Goal: Task Accomplishment & Management: Use online tool/utility

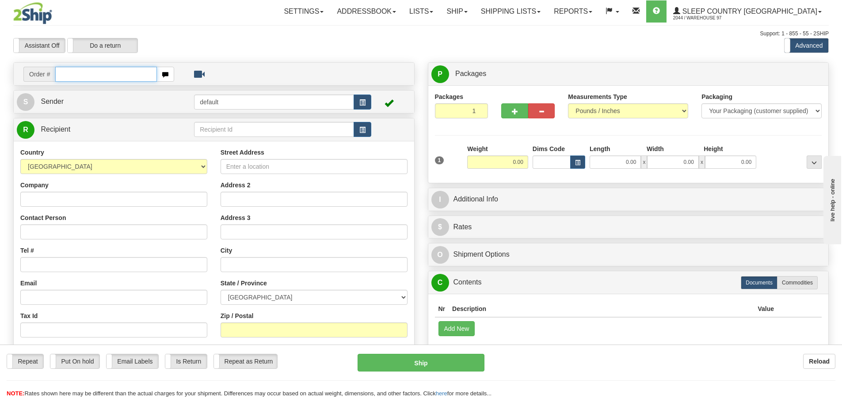
click at [84, 75] on input "text" at bounding box center [106, 74] width 102 height 15
type input "9000H006773"
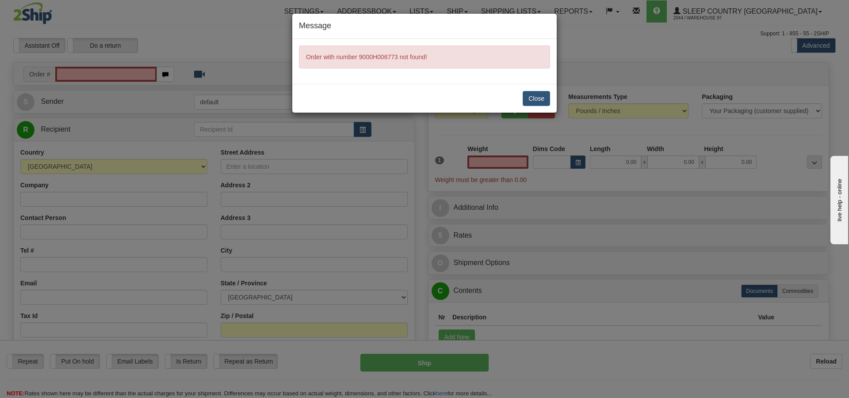
type input "0.00"
click at [533, 96] on button "Close" at bounding box center [536, 98] width 27 height 15
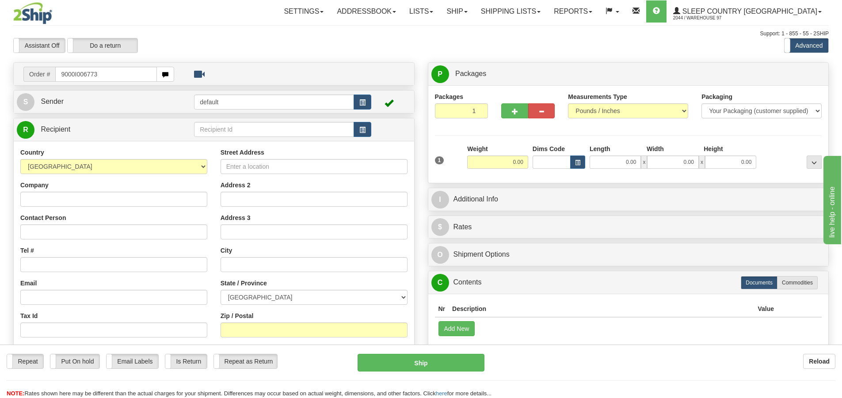
type input "9000I006773"
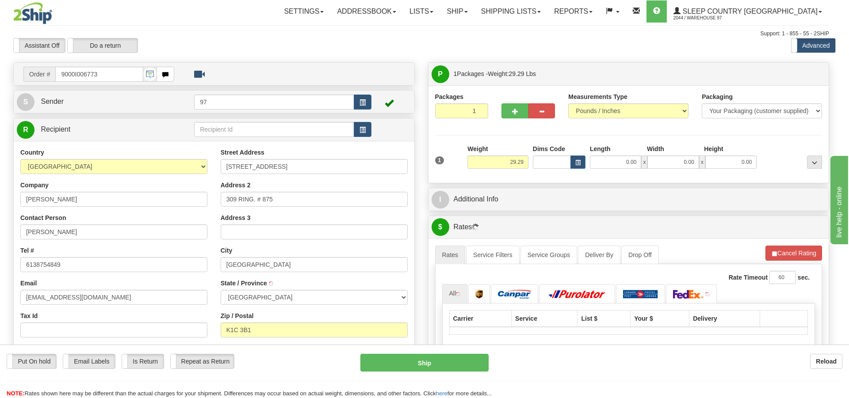
type input "ORLEANS"
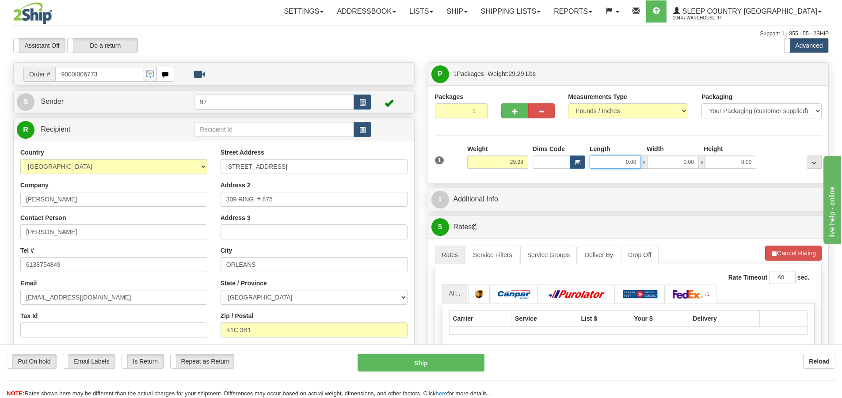
click at [611, 166] on input "0.00" at bounding box center [615, 162] width 51 height 13
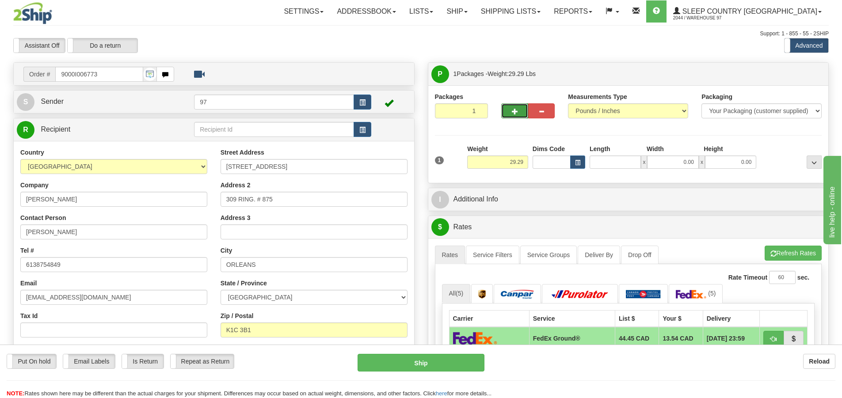
type input "0.00"
click at [512, 111] on span "button" at bounding box center [515, 112] width 6 height 6
type input "2"
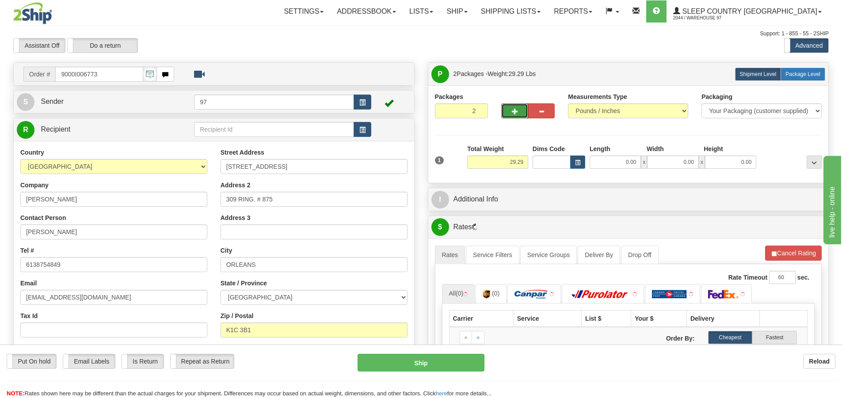
click at [810, 77] on label "Package Level Pack.." at bounding box center [803, 74] width 45 height 13
radio input "true"
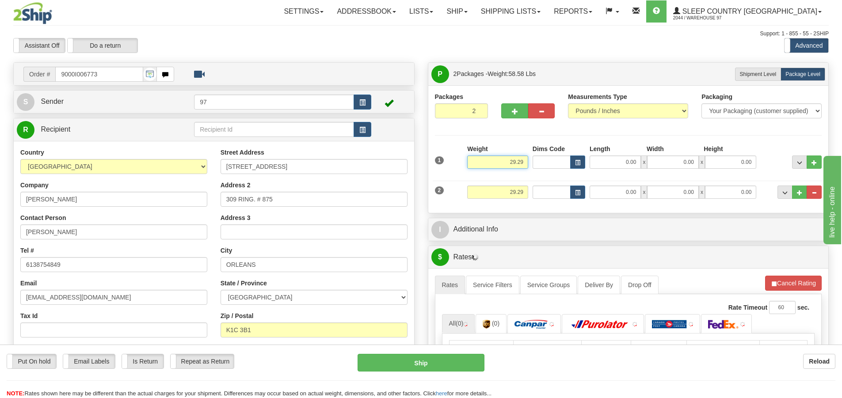
drag, startPoint x: 497, startPoint y: 162, endPoint x: 548, endPoint y: 156, distance: 51.2
click at [548, 156] on div "1 Weight 29.29 Dims Code x x" at bounding box center [629, 160] width 392 height 31
type input "25.00"
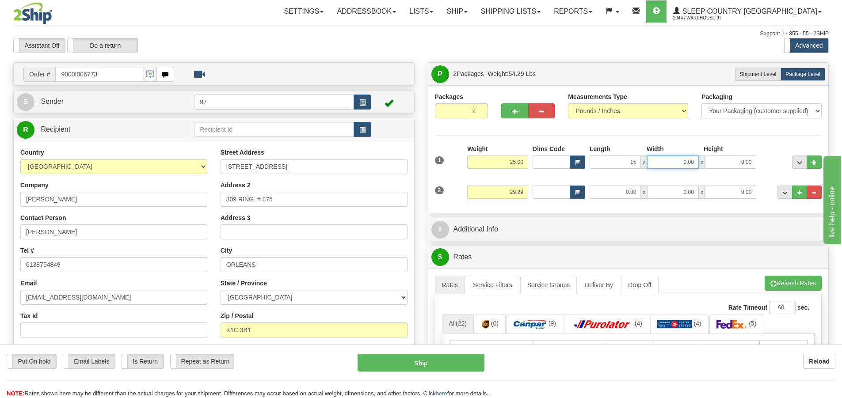
type input "15.00"
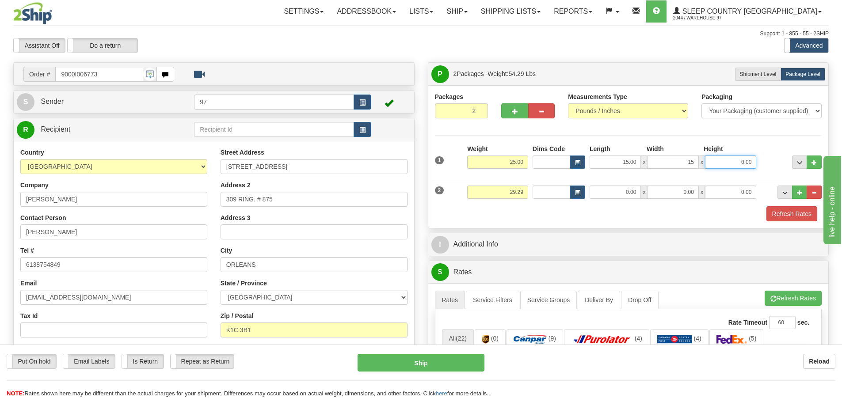
type input "15.00"
type input "40.00"
type input "4.29"
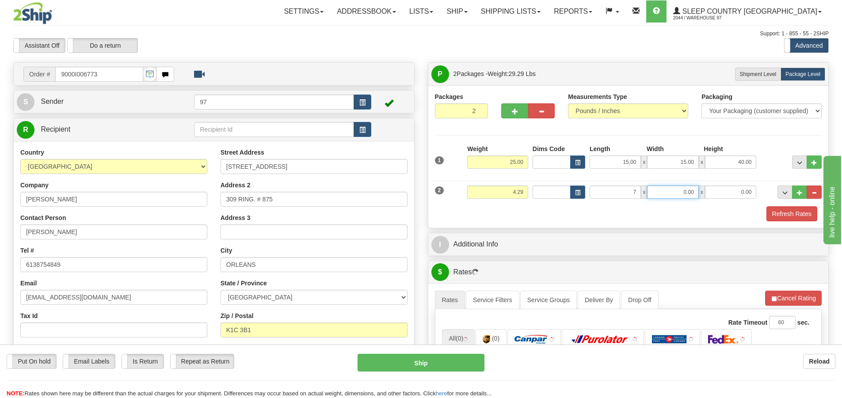
type input "7.00"
type input "10.00"
type input "8.00"
click at [767, 206] on button "Refresh Rates" at bounding box center [792, 213] width 51 height 15
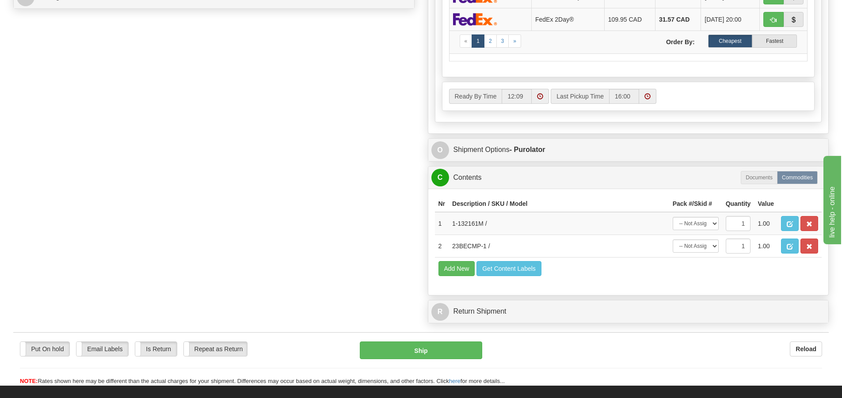
scroll to position [442, 0]
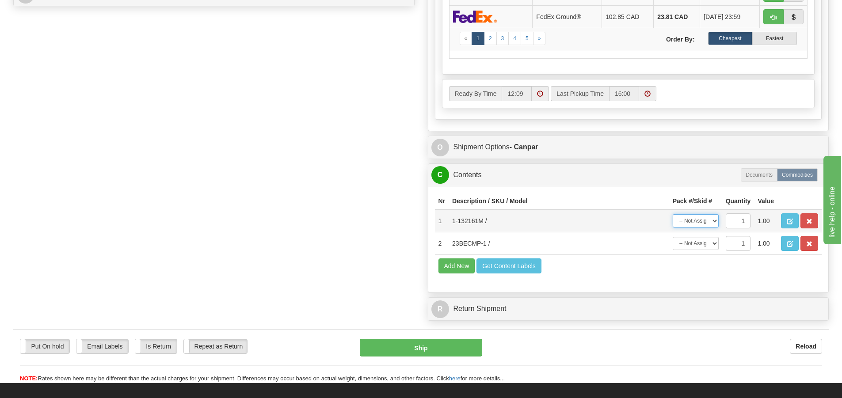
click at [701, 221] on select "-- Not Assigned -- Package 1 Package 2" at bounding box center [696, 220] width 46 height 13
select select "0"
click at [673, 214] on select "-- Not Assigned -- Package 1 Package 2" at bounding box center [696, 220] width 46 height 13
click at [699, 242] on select "-- Not Assigned -- Package 1 Package 2" at bounding box center [696, 243] width 46 height 13
select select "1"
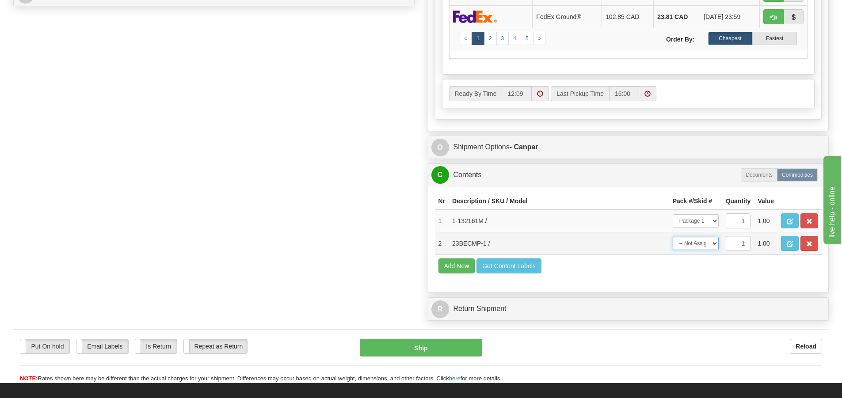
click at [673, 237] on select "-- Not Assigned -- Package 1 Package 2" at bounding box center [696, 243] width 46 height 13
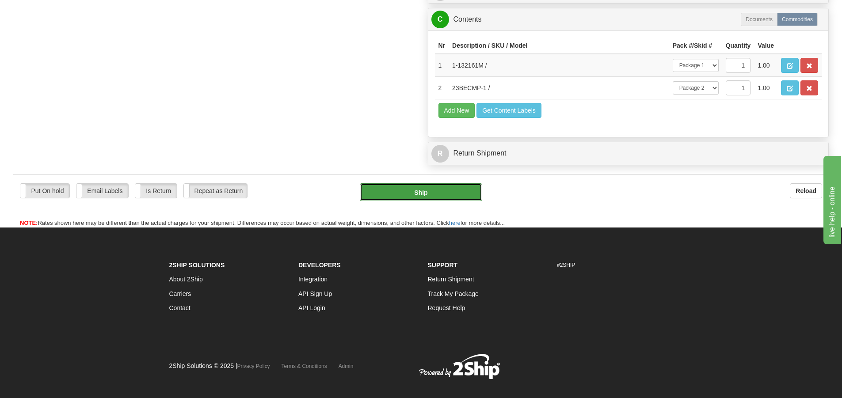
click at [462, 199] on button "Ship" at bounding box center [421, 192] width 122 height 18
type input "1"
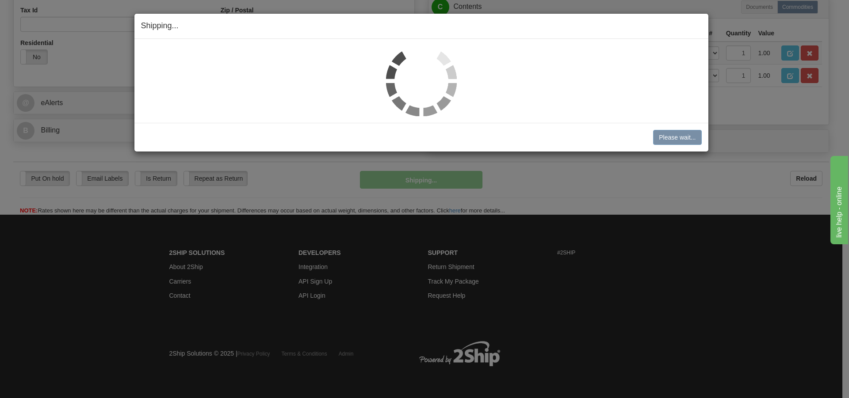
scroll to position [294, 0]
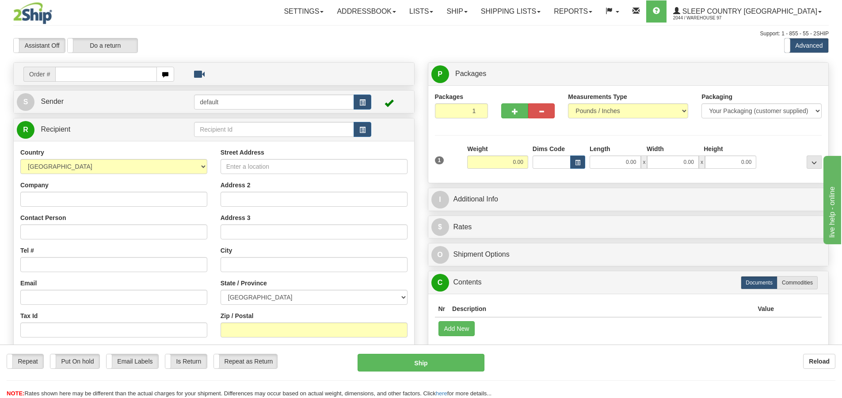
click at [112, 74] on input "text" at bounding box center [106, 74] width 102 height 15
type input "9000I005301"
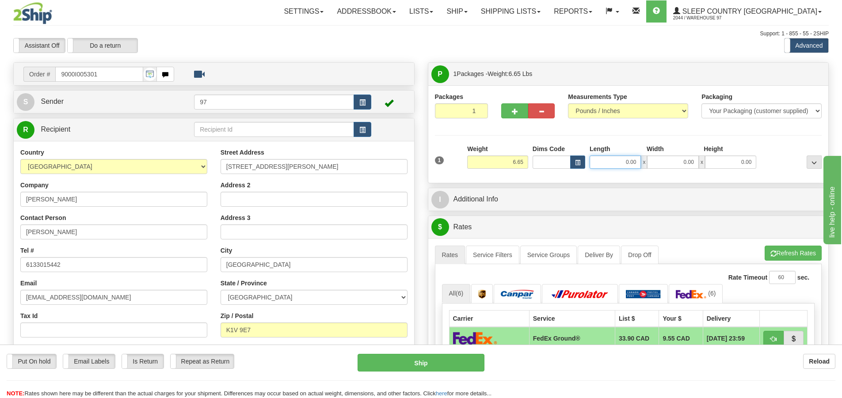
click at [625, 164] on input "0.00" at bounding box center [615, 162] width 51 height 13
type input "8.00"
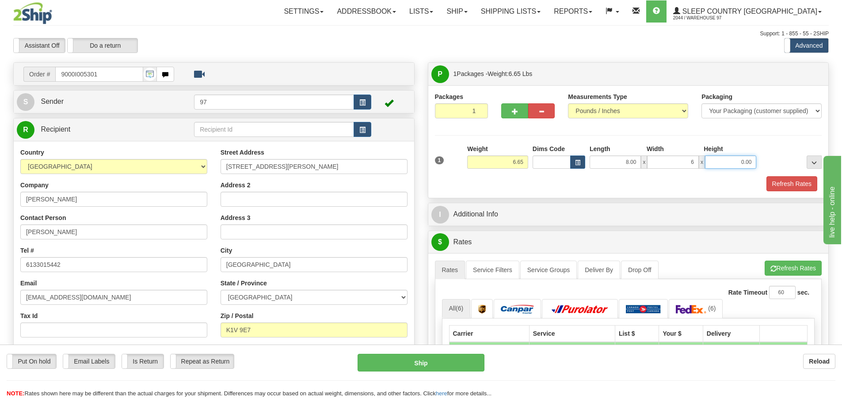
type input "6.00"
type input "3.00"
click at [767, 176] on button "Refresh Rates" at bounding box center [792, 183] width 51 height 15
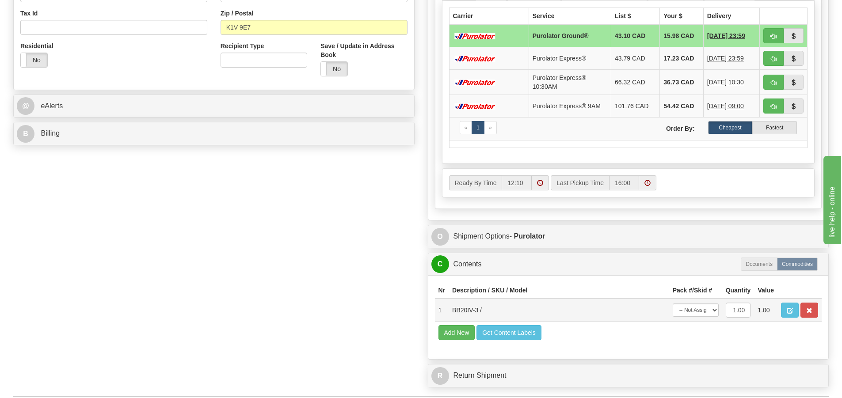
scroll to position [354, 0]
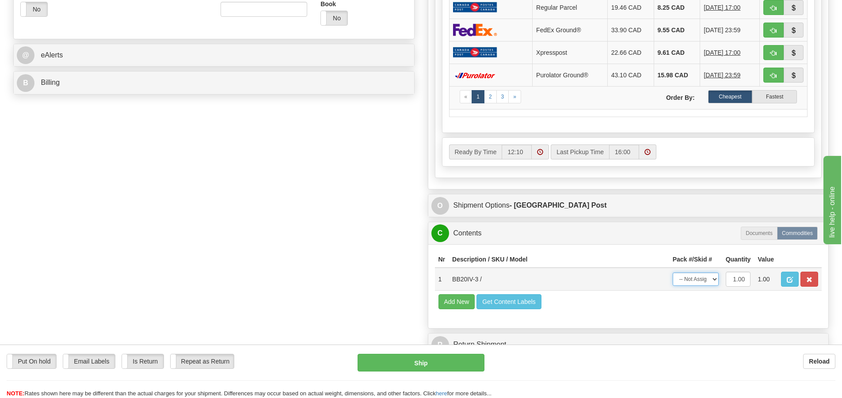
click at [702, 278] on select "-- Not Assigned -- Package 1" at bounding box center [696, 279] width 46 height 13
select select "0"
click at [673, 273] on select "-- Not Assigned -- Package 1" at bounding box center [696, 279] width 46 height 13
click at [321, 252] on div "Order # 9000I005301 S Sender 97" at bounding box center [421, 35] width 829 height 653
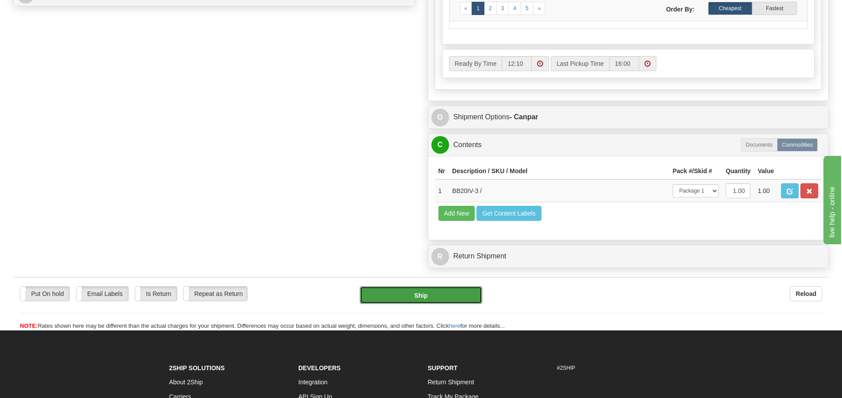
click at [443, 293] on button "Ship" at bounding box center [421, 296] width 122 height 18
type input "1"
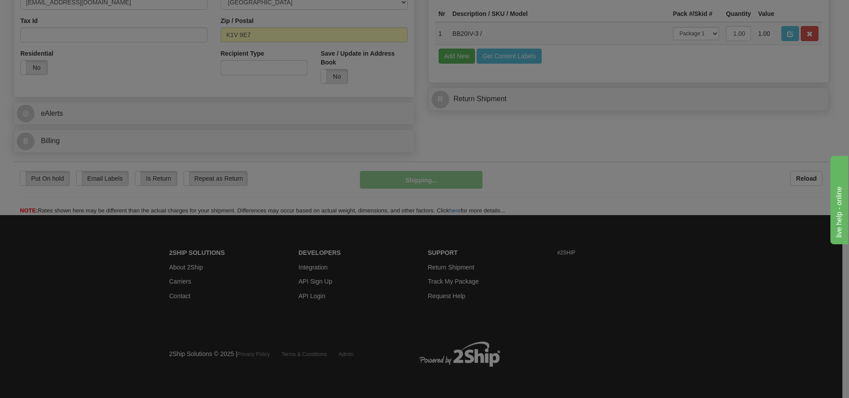
scroll to position [296, 0]
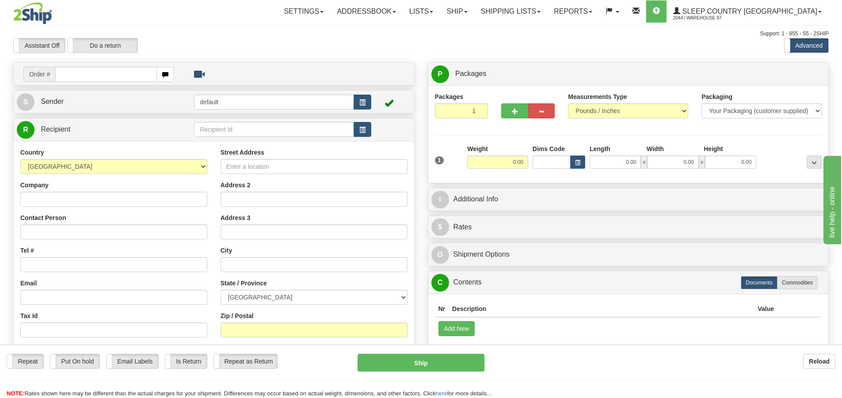
click at [115, 75] on input "text" at bounding box center [106, 74] width 102 height 15
type input "9000I005234"
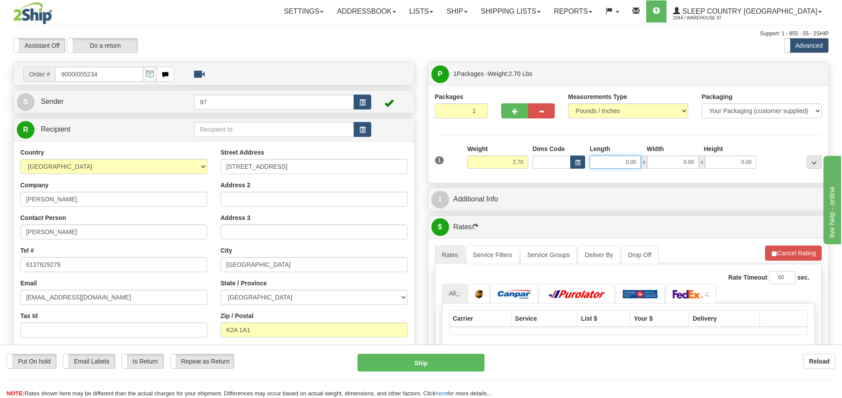
click at [629, 157] on input "0.00" at bounding box center [615, 162] width 51 height 13
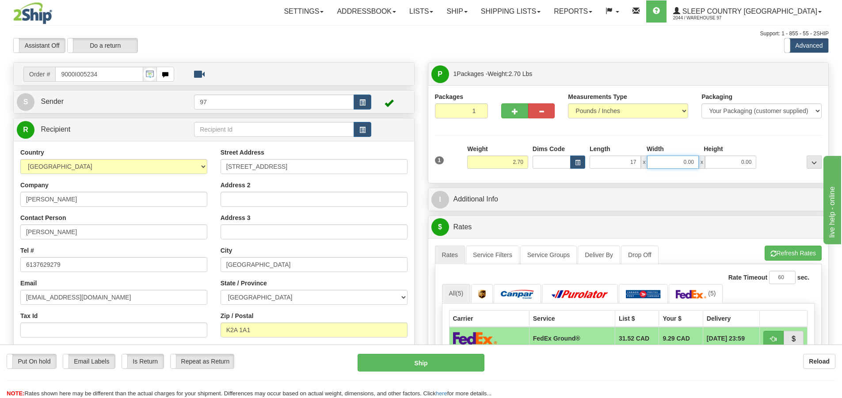
type input "17.00"
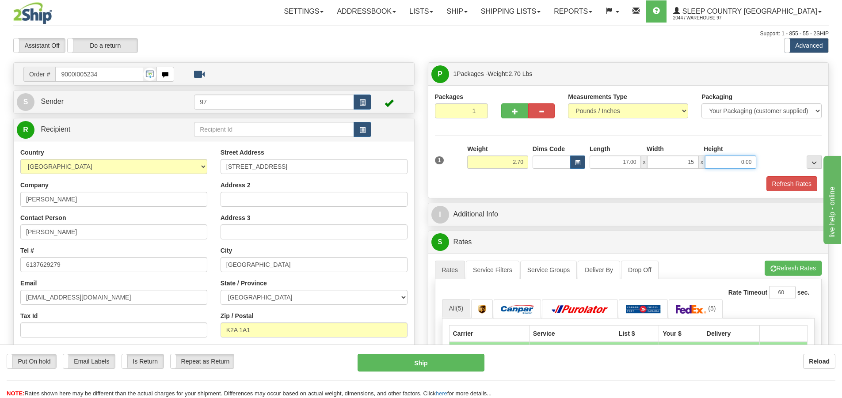
type input "15.00"
type input "5.00"
click at [767, 176] on button "Refresh Rates" at bounding box center [792, 183] width 51 height 15
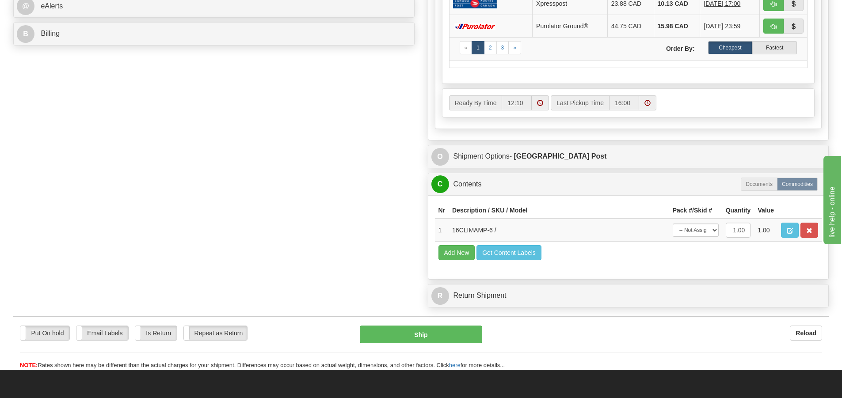
scroll to position [486, 0]
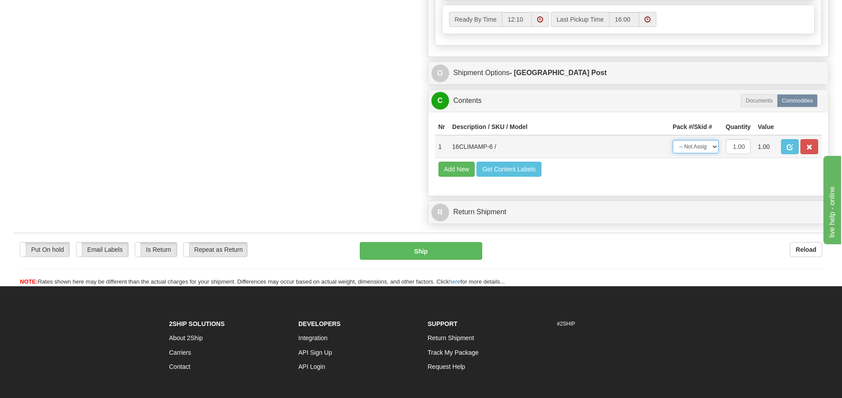
click at [695, 145] on select "-- Not Assigned -- Package 1" at bounding box center [696, 146] width 46 height 13
select select "0"
click at [673, 140] on select "-- Not Assigned -- Package 1" at bounding box center [696, 146] width 46 height 13
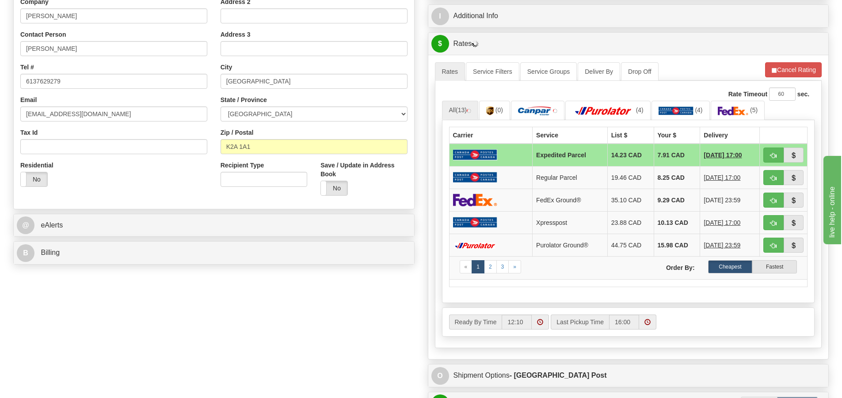
scroll to position [177, 0]
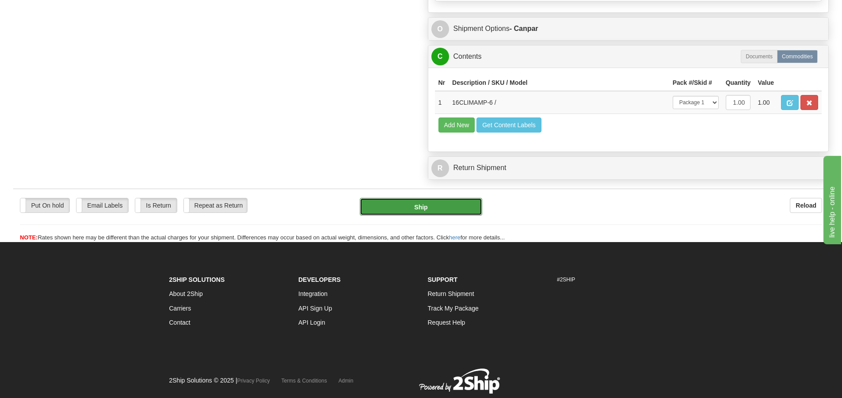
click at [440, 207] on button "Ship" at bounding box center [421, 207] width 122 height 18
type input "1"
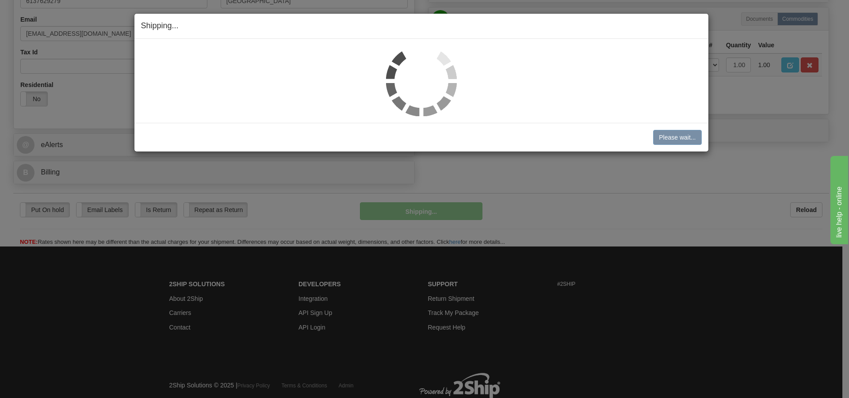
scroll to position [253, 0]
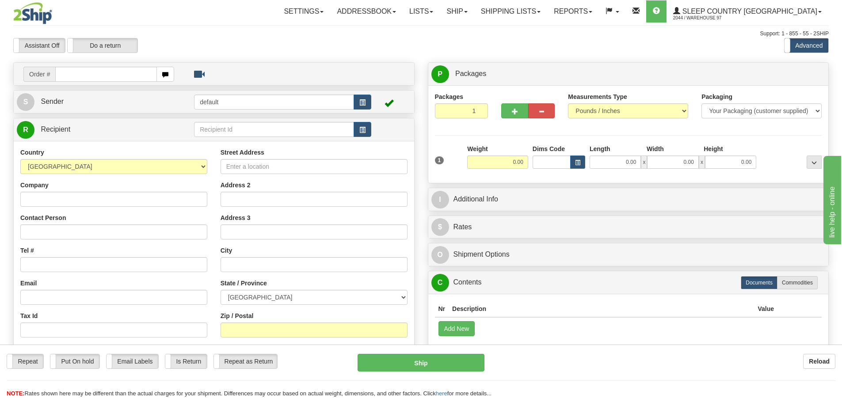
click at [107, 74] on input "text" at bounding box center [106, 74] width 102 height 15
type input "9000I005215"
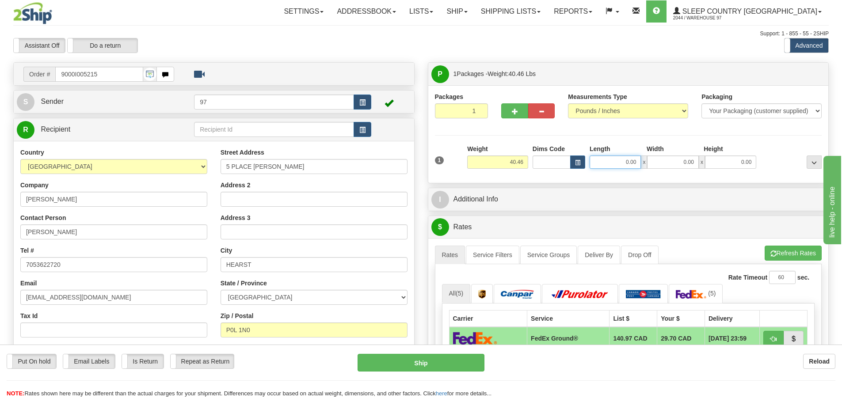
click at [605, 157] on input "0.00" at bounding box center [615, 162] width 51 height 13
type input "14.00"
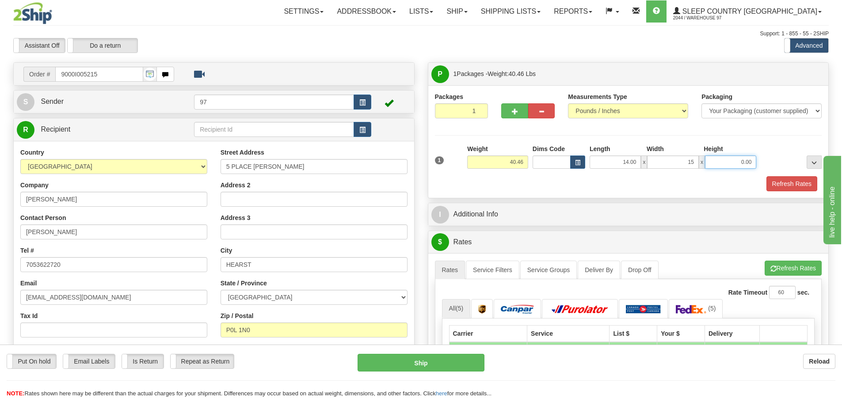
type input "15.00"
type input "55.00"
click at [767, 176] on button "Refresh Rates" at bounding box center [792, 183] width 51 height 15
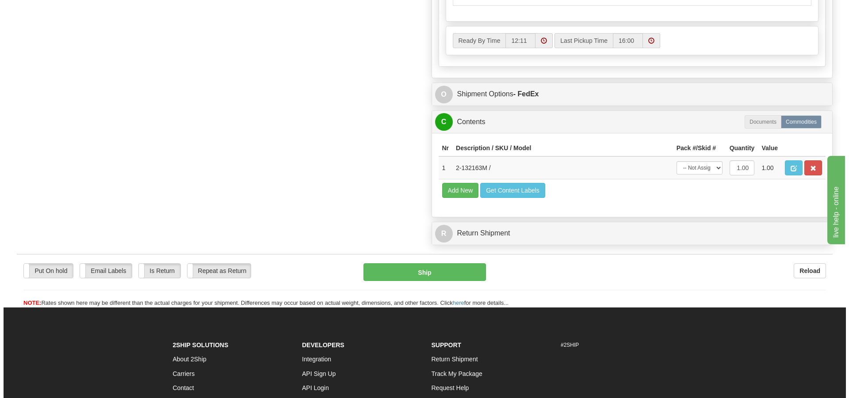
scroll to position [442, 0]
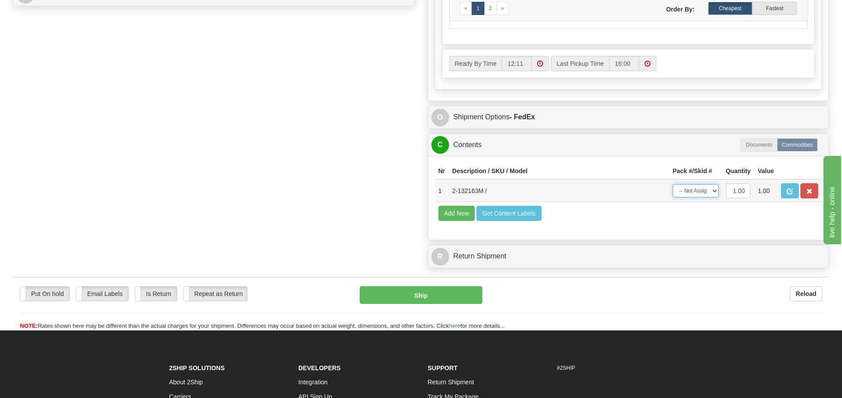
click at [711, 190] on select "-- Not Assigned -- Package 1" at bounding box center [696, 190] width 46 height 13
select select "0"
click at [673, 184] on select "-- Not Assigned -- Package 1" at bounding box center [696, 190] width 46 height 13
click at [428, 298] on button "Ship" at bounding box center [421, 296] width 122 height 18
type input "92"
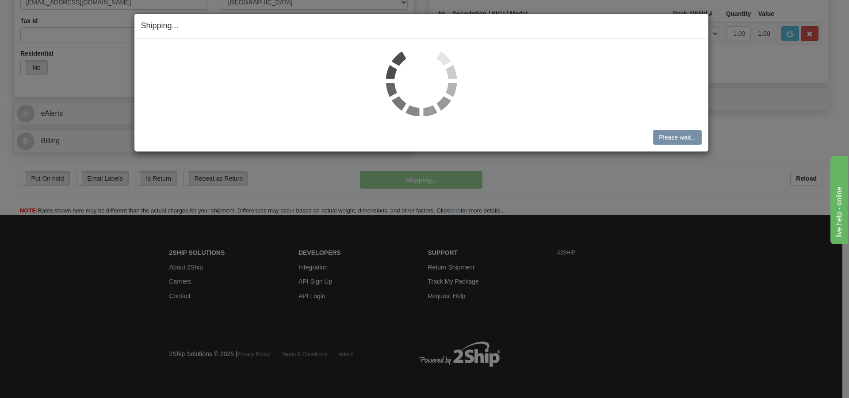
scroll to position [296, 0]
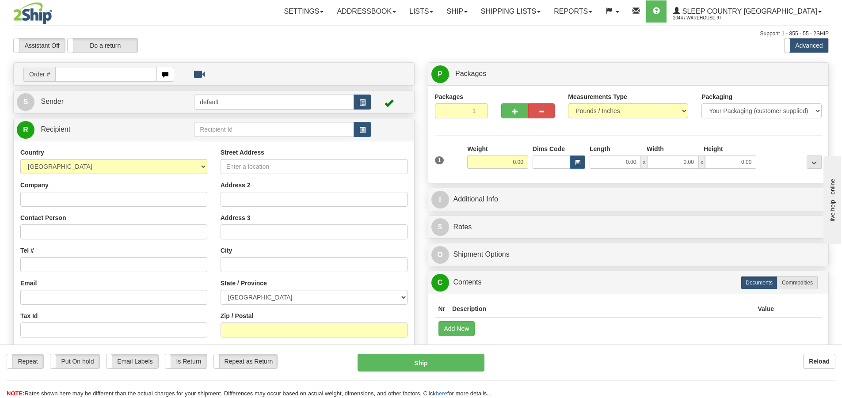
click at [82, 81] on input "text" at bounding box center [106, 74] width 102 height 15
type input "9000I005198"
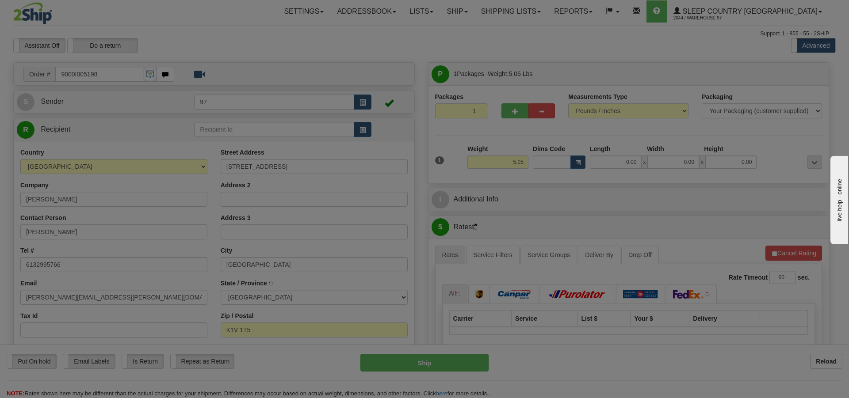
type input "GLOUCESTER"
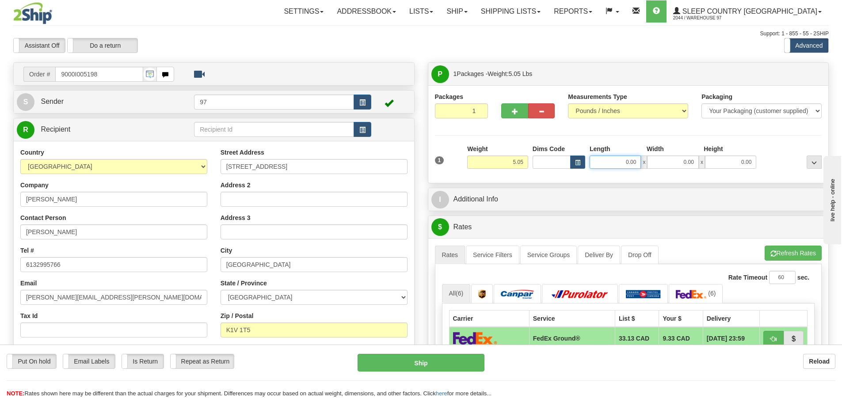
click at [607, 166] on input "0.00" at bounding box center [615, 162] width 51 height 13
type input "26.00"
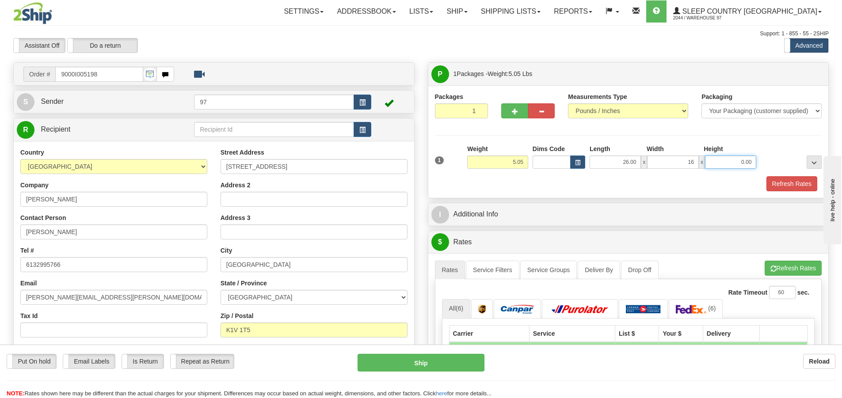
type input "16.00"
type input "3.00"
click at [767, 176] on button "Refresh Rates" at bounding box center [792, 183] width 51 height 15
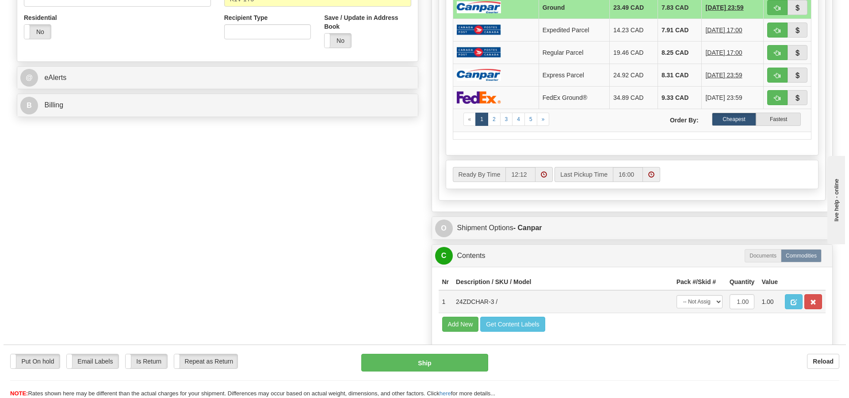
scroll to position [442, 0]
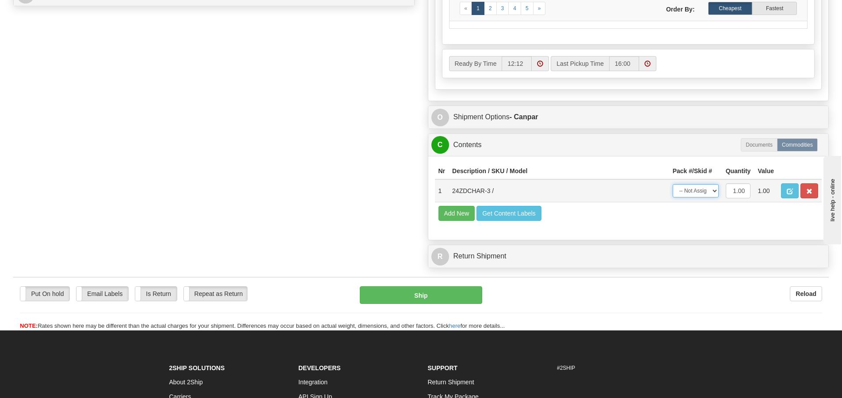
click at [697, 191] on select "-- Not Assigned -- Package 1" at bounding box center [696, 190] width 46 height 13
select select "0"
click at [673, 184] on select "-- Not Assigned -- Package 1" at bounding box center [696, 190] width 46 height 13
click at [390, 302] on button "Ship" at bounding box center [421, 296] width 122 height 18
type input "1"
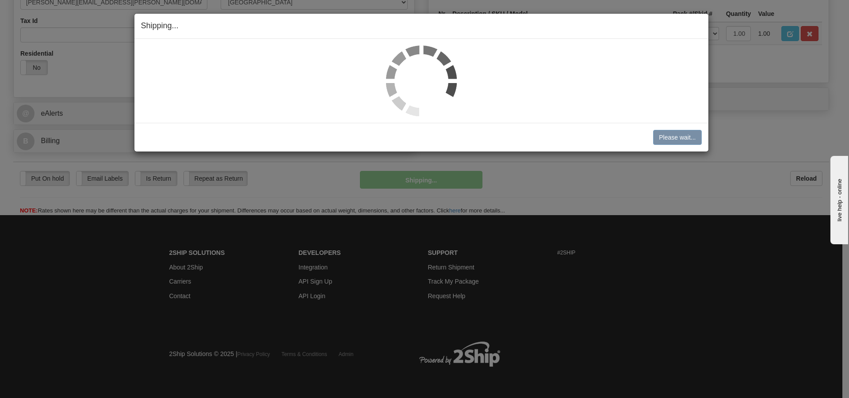
scroll to position [296, 0]
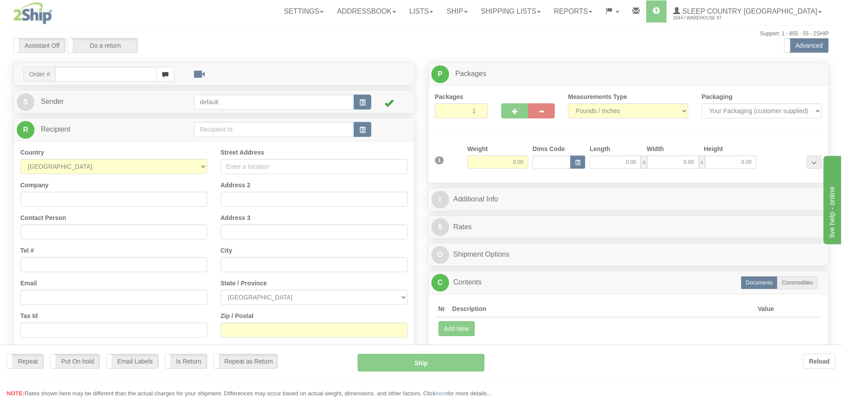
click at [112, 75] on div "Toggle navigation Settings Shipping Preferences Fields Preferences New" at bounding box center [421, 249] width 842 height 498
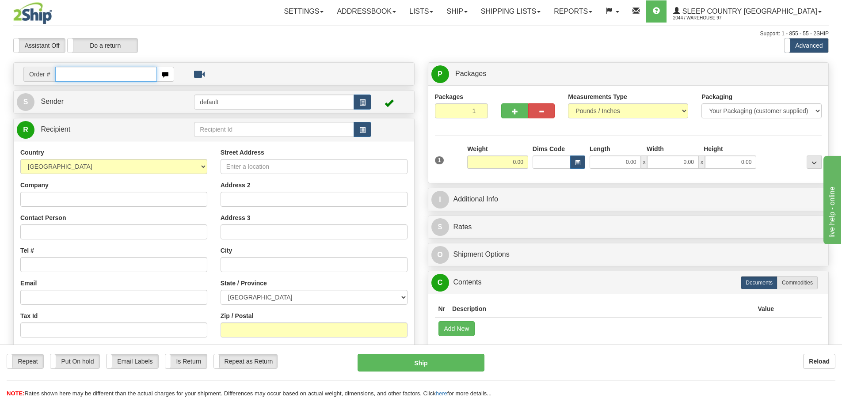
click at [112, 75] on input "text" at bounding box center [106, 74] width 102 height 15
type input "9000H986187"
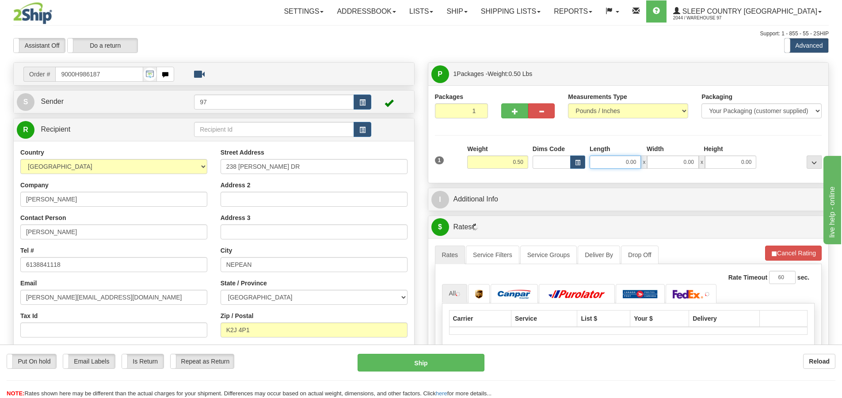
click at [601, 162] on input "0.00" at bounding box center [615, 162] width 51 height 13
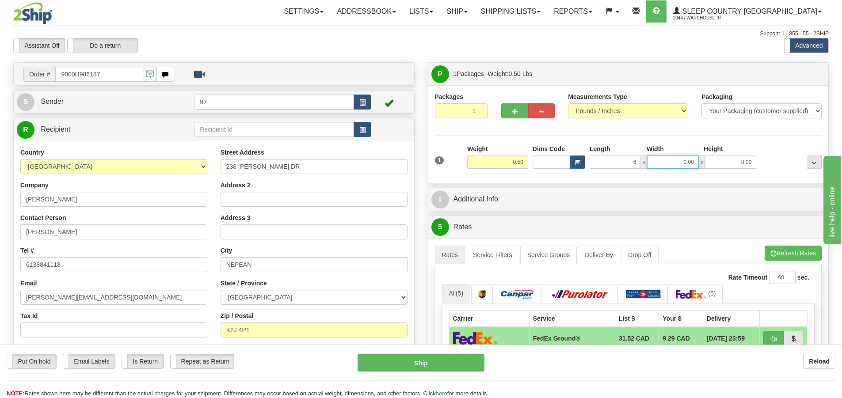
type input "6.00"
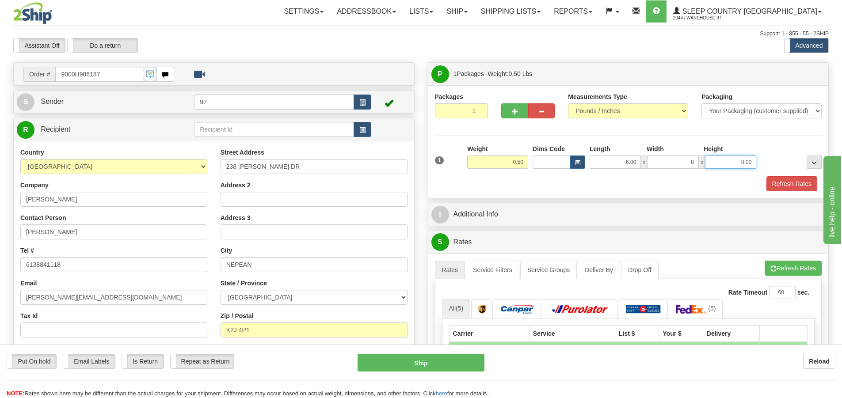
type input "8.00"
type input "1.00"
click at [767, 176] on button "Refresh Rates" at bounding box center [792, 183] width 51 height 15
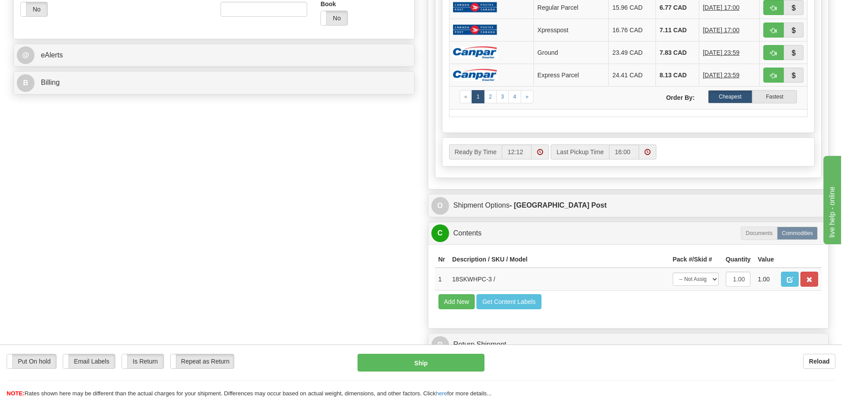
scroll to position [398, 0]
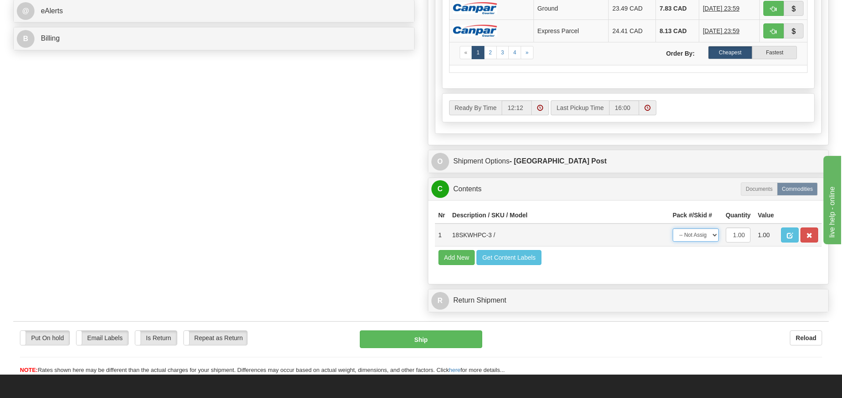
click at [708, 238] on select "-- Not Assigned -- Package 1" at bounding box center [696, 235] width 46 height 13
select select "0"
click at [673, 229] on select "-- Not Assigned -- Package 1" at bounding box center [696, 235] width 46 height 13
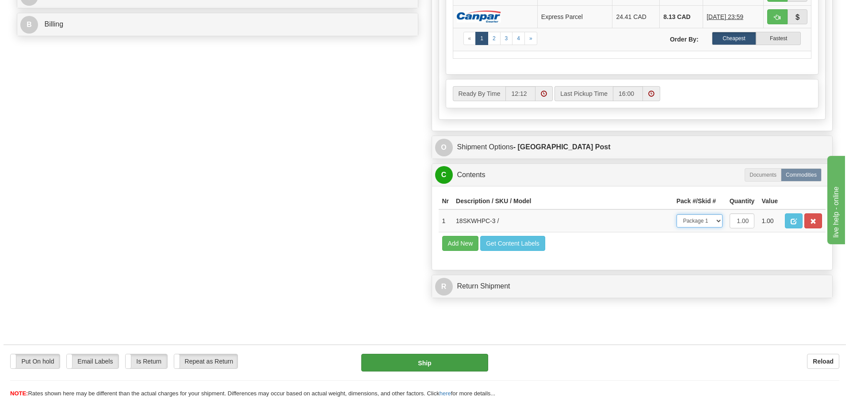
scroll to position [442, 0]
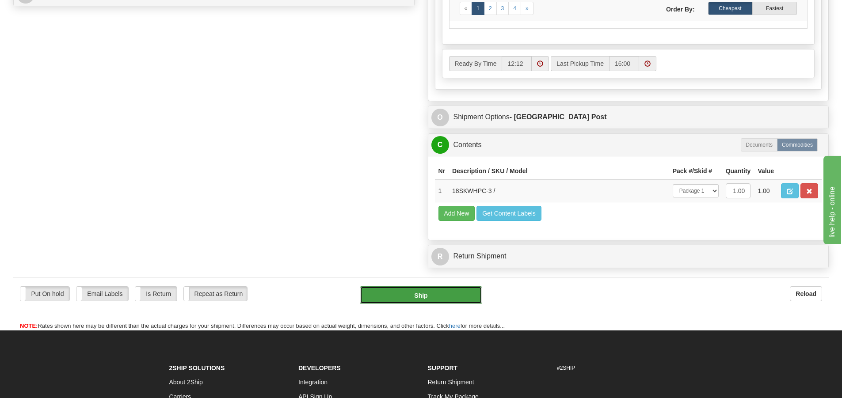
click at [419, 302] on button "Ship" at bounding box center [421, 296] width 122 height 18
type input "DOM.EP"
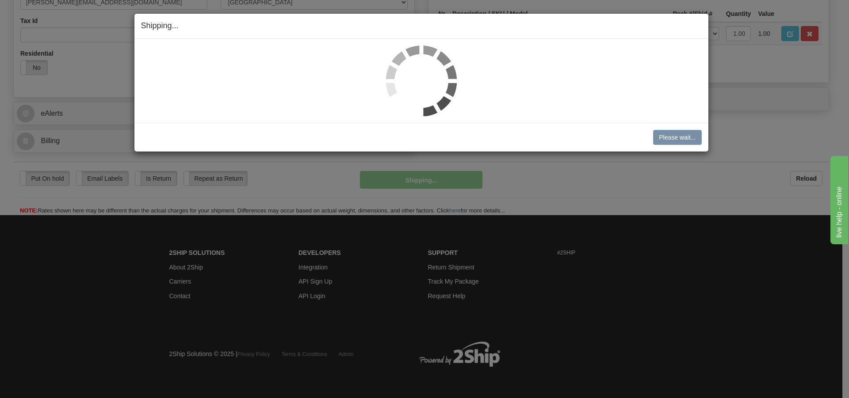
scroll to position [296, 0]
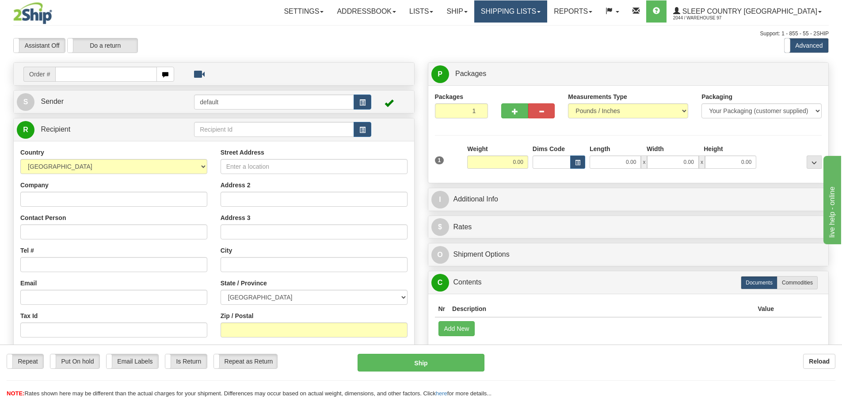
click at [539, 8] on link "Shipping lists" at bounding box center [510, 11] width 73 height 22
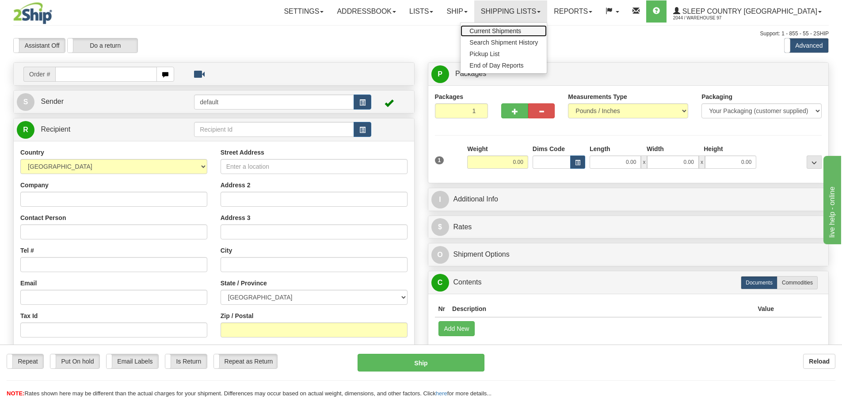
click at [543, 26] on link "Current Shipments" at bounding box center [504, 30] width 86 height 11
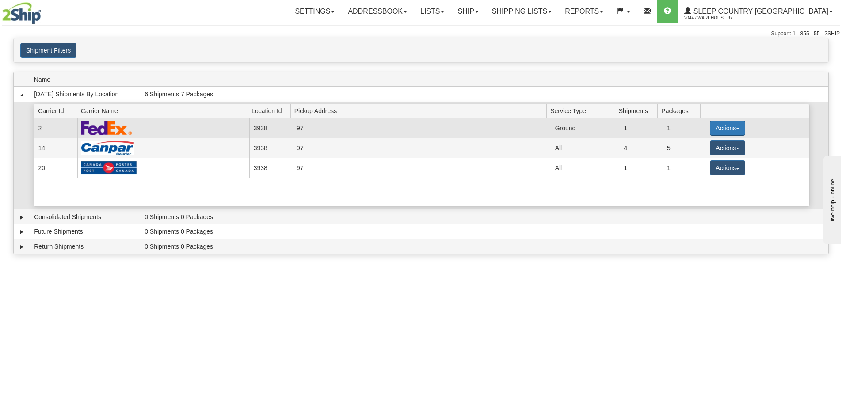
click at [736, 129] on span "button" at bounding box center [738, 129] width 4 height 2
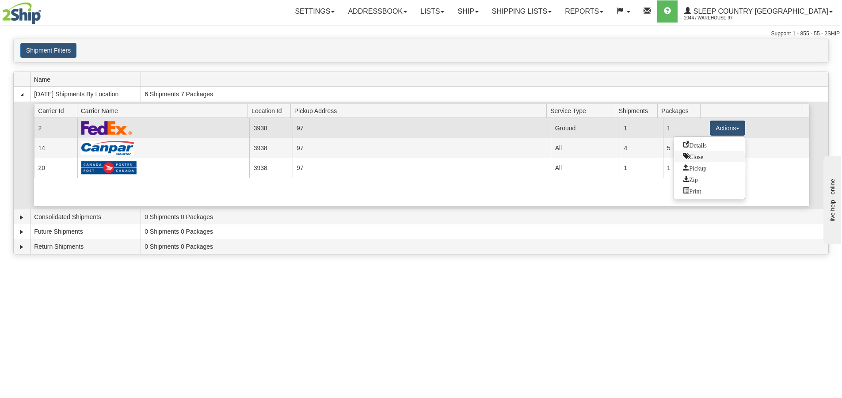
click at [710, 159] on link "Close" at bounding box center [709, 156] width 71 height 11
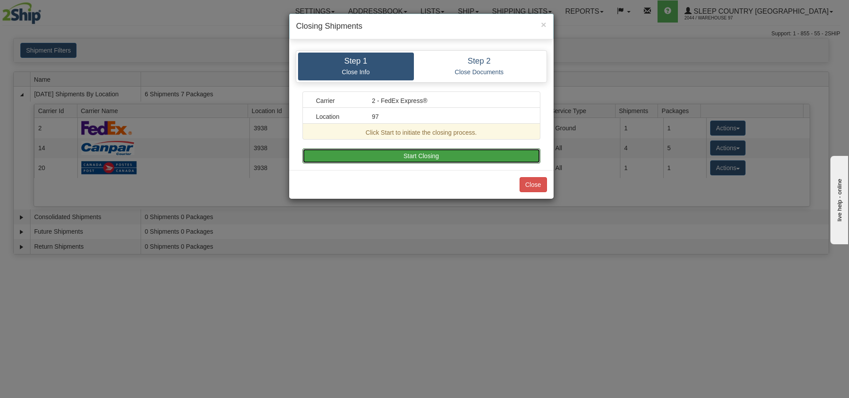
click at [344, 149] on button "Start Closing" at bounding box center [421, 156] width 238 height 15
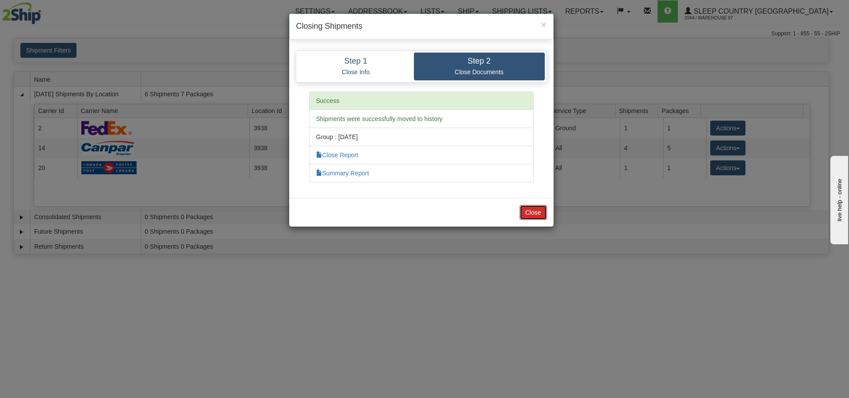
click at [533, 214] on button "Close" at bounding box center [533, 212] width 27 height 15
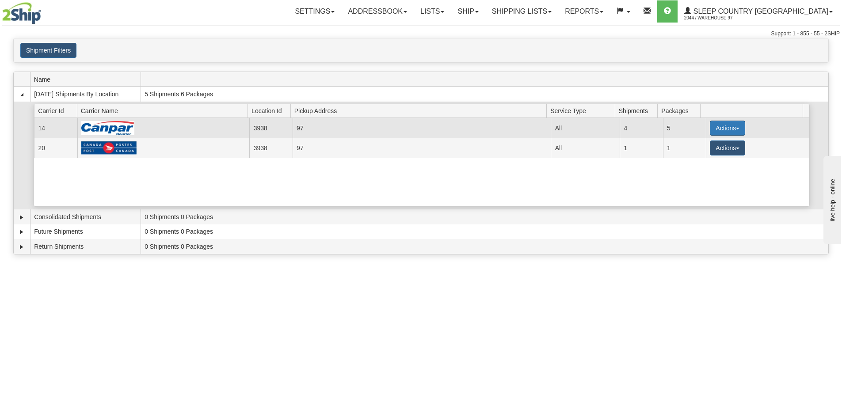
click at [728, 126] on button "Actions" at bounding box center [727, 128] width 35 height 15
click at [703, 156] on span "Close" at bounding box center [693, 156] width 20 height 6
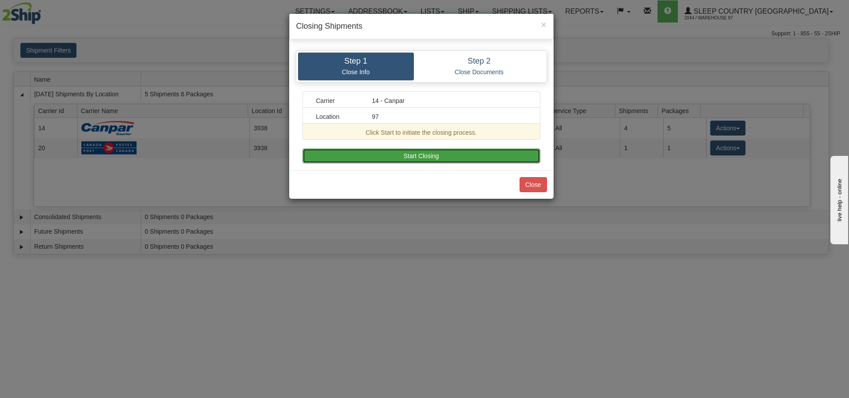
click at [424, 153] on button "Start Closing" at bounding box center [421, 156] width 238 height 15
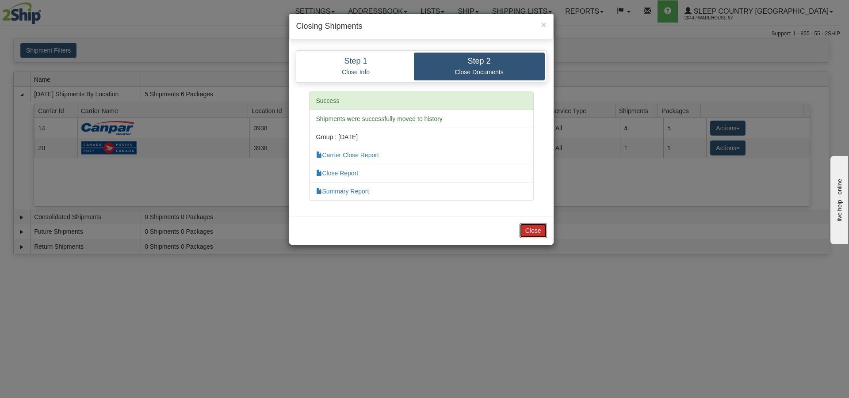
click at [528, 228] on button "Close" at bounding box center [533, 230] width 27 height 15
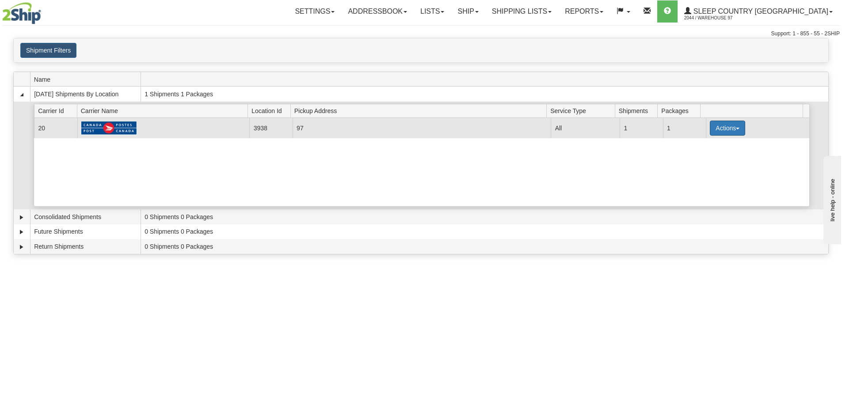
click at [722, 130] on button "Actions" at bounding box center [727, 128] width 35 height 15
click at [707, 159] on link "Close" at bounding box center [709, 156] width 71 height 11
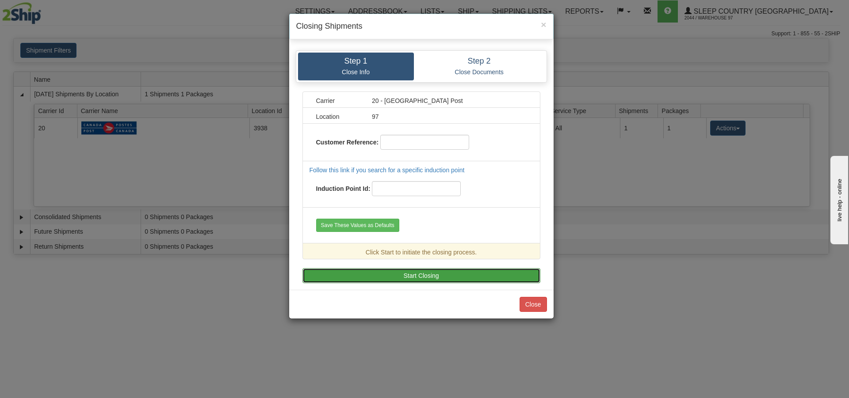
click at [405, 275] on button "Start Closing" at bounding box center [421, 275] width 238 height 15
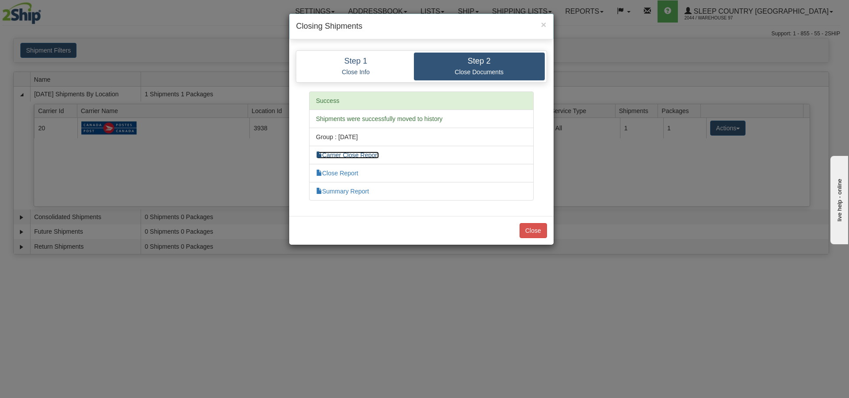
click at [364, 156] on link "Carrier Close Report" at bounding box center [347, 155] width 63 height 7
click at [532, 235] on button "Close" at bounding box center [533, 230] width 27 height 15
